Goal: Find specific page/section: Find specific page/section

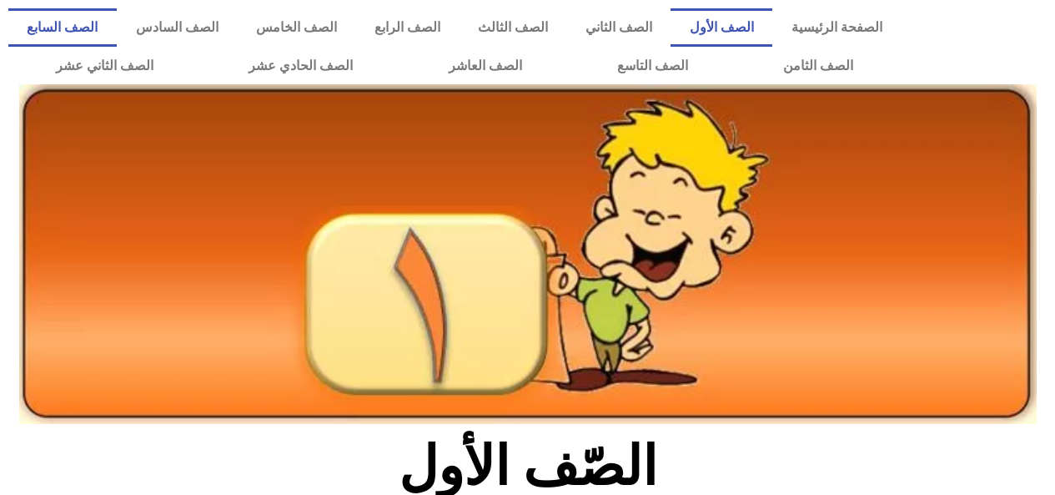
click at [117, 45] on link "الصف السابع" at bounding box center [62, 27] width 108 height 38
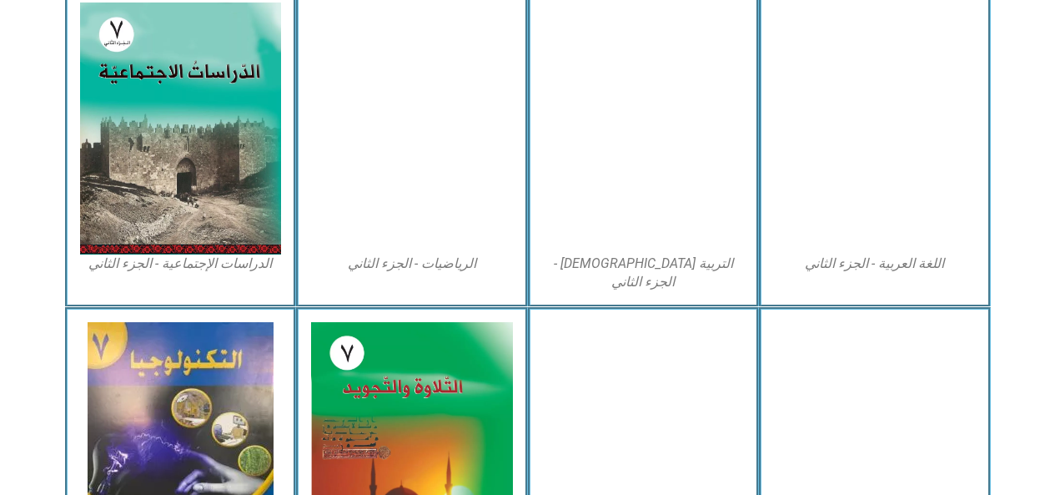
scroll to position [850, 0]
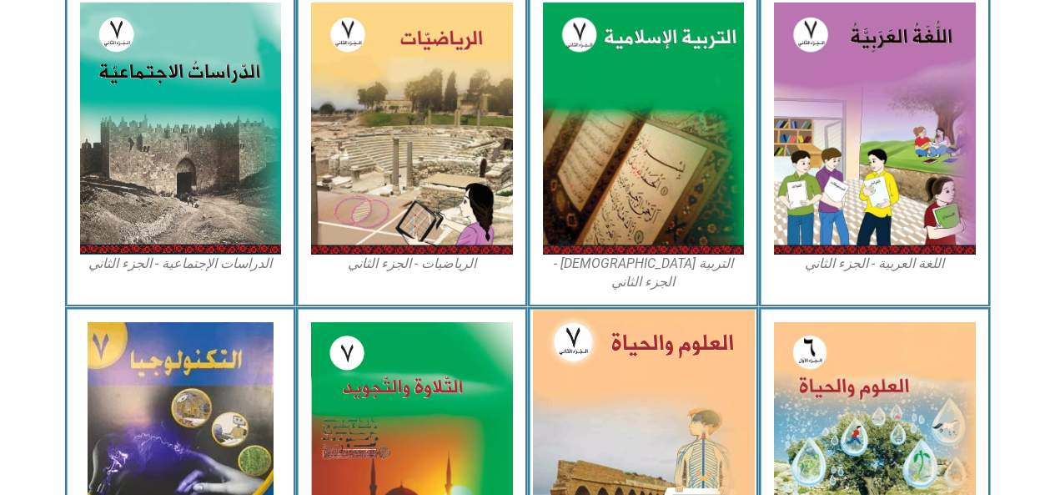
click at [693, 395] on img at bounding box center [643, 445] width 222 height 270
click at [892, 369] on img at bounding box center [875, 445] width 202 height 246
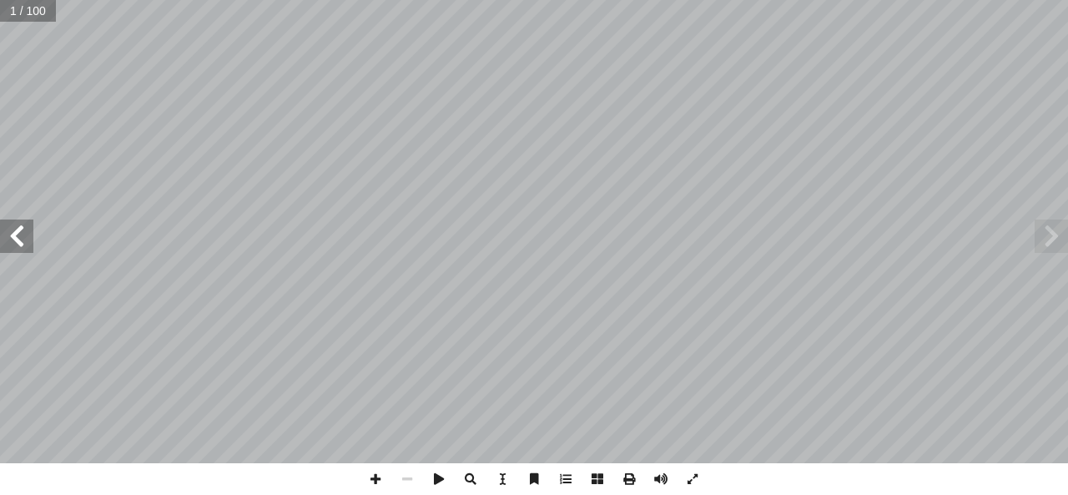
click at [28, 238] on span at bounding box center [16, 235] width 33 height 33
click at [18, 238] on span at bounding box center [16, 235] width 33 height 33
click at [13, 234] on span at bounding box center [16, 235] width 33 height 33
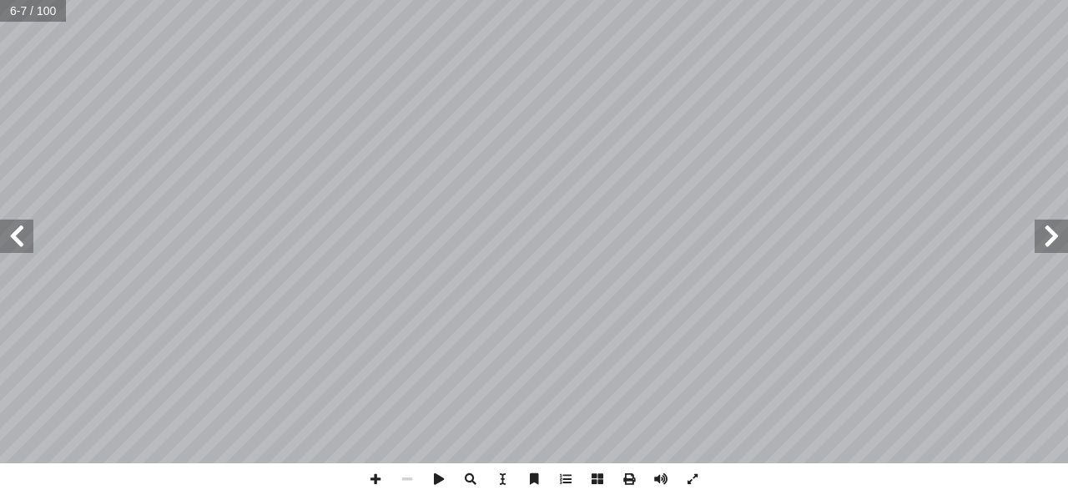
click at [13, 237] on span at bounding box center [16, 235] width 33 height 33
click at [16, 238] on span at bounding box center [16, 235] width 33 height 33
click at [16, 240] on span at bounding box center [16, 235] width 33 height 33
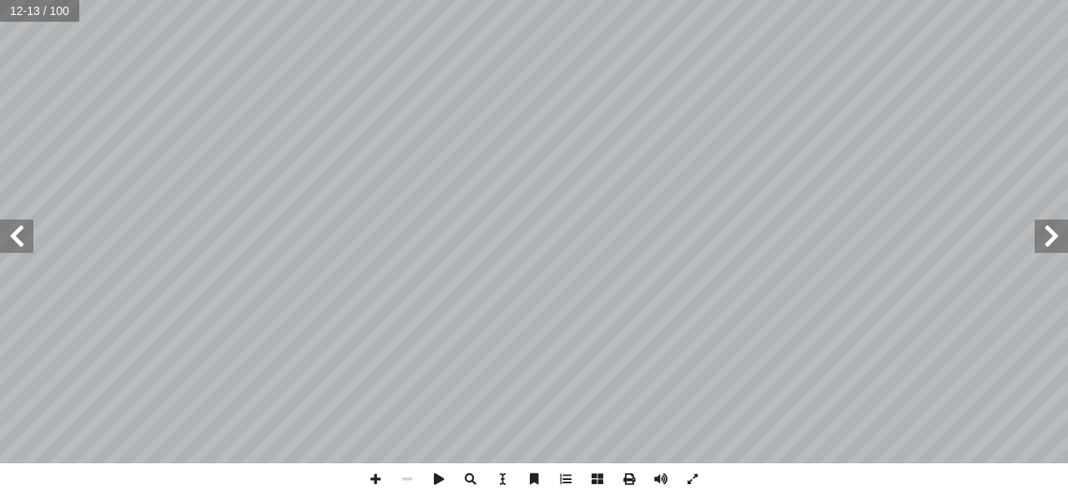
click at [14, 238] on span at bounding box center [16, 235] width 33 height 33
click at [16, 238] on span at bounding box center [16, 235] width 33 height 33
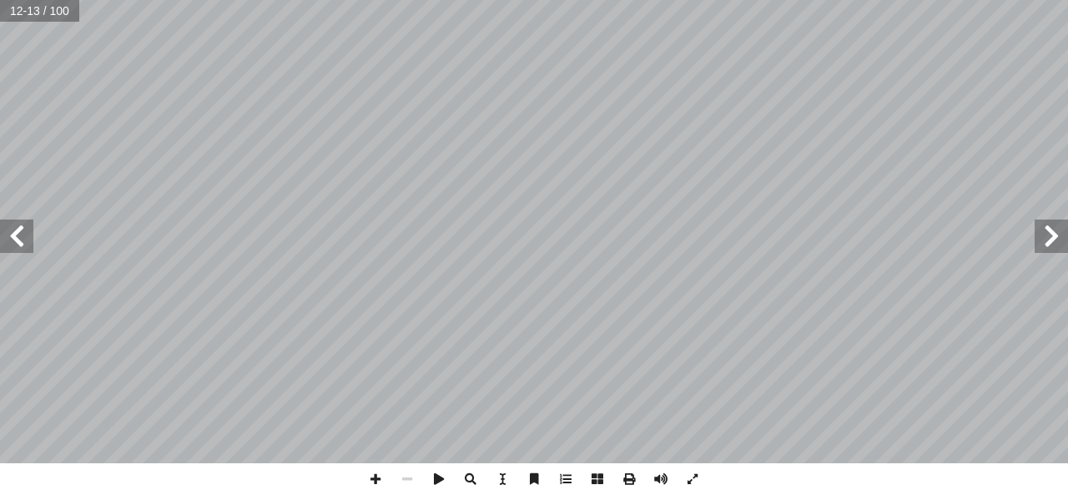
click at [16, 238] on span at bounding box center [16, 235] width 33 height 33
click at [16, 240] on span at bounding box center [16, 235] width 33 height 33
click at [18, 240] on span at bounding box center [16, 235] width 33 height 33
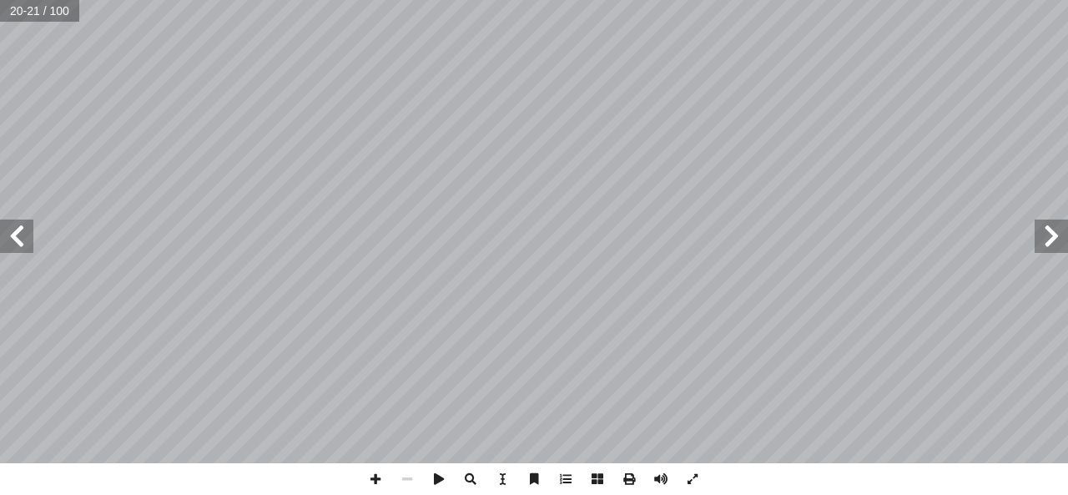
click at [14, 240] on span at bounding box center [16, 235] width 33 height 33
click at [16, 238] on span at bounding box center [16, 235] width 33 height 33
click at [18, 229] on span at bounding box center [16, 235] width 33 height 33
